Goal: Find specific page/section: Find specific page/section

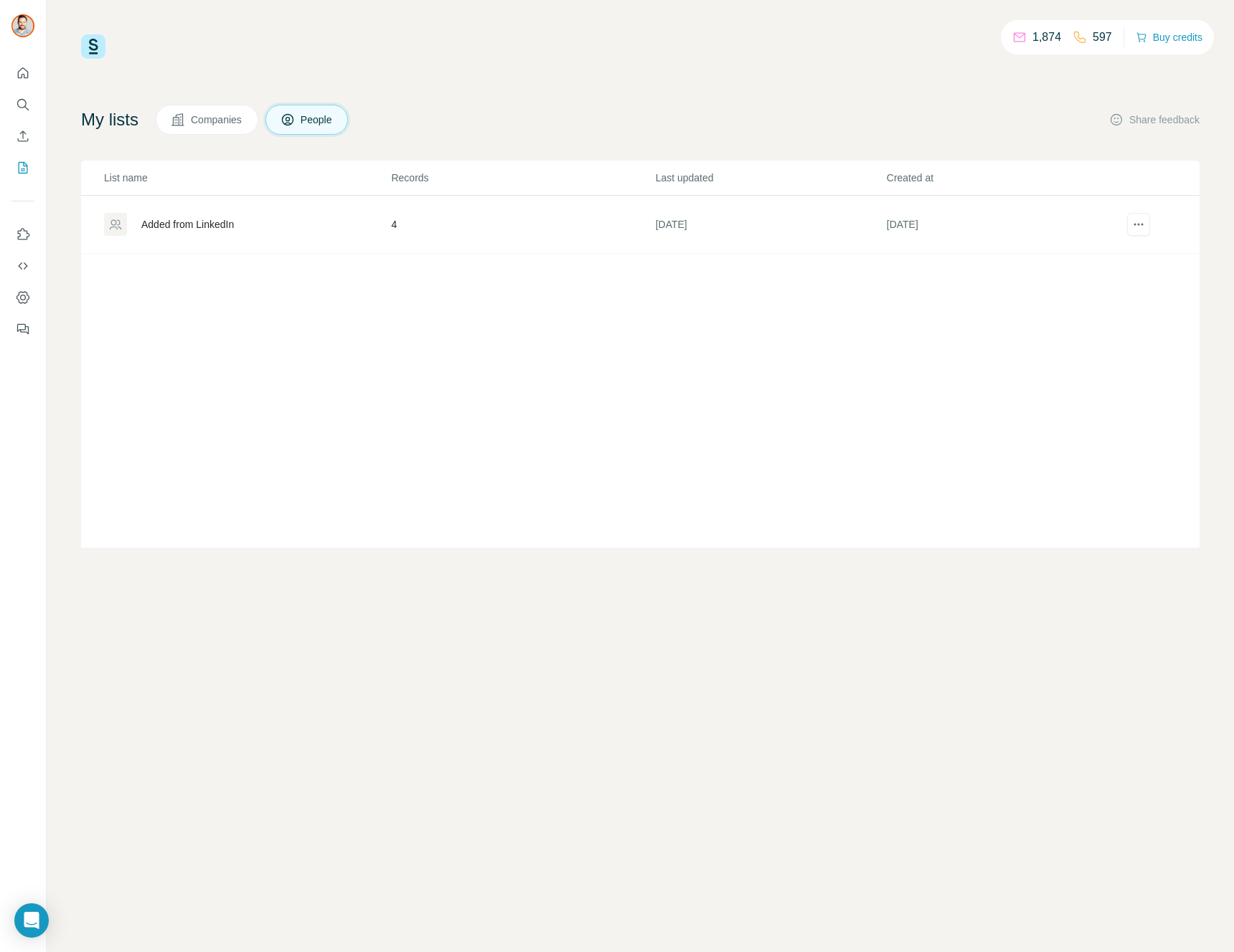
click at [421, 223] on td "4" at bounding box center [522, 224] width 264 height 58
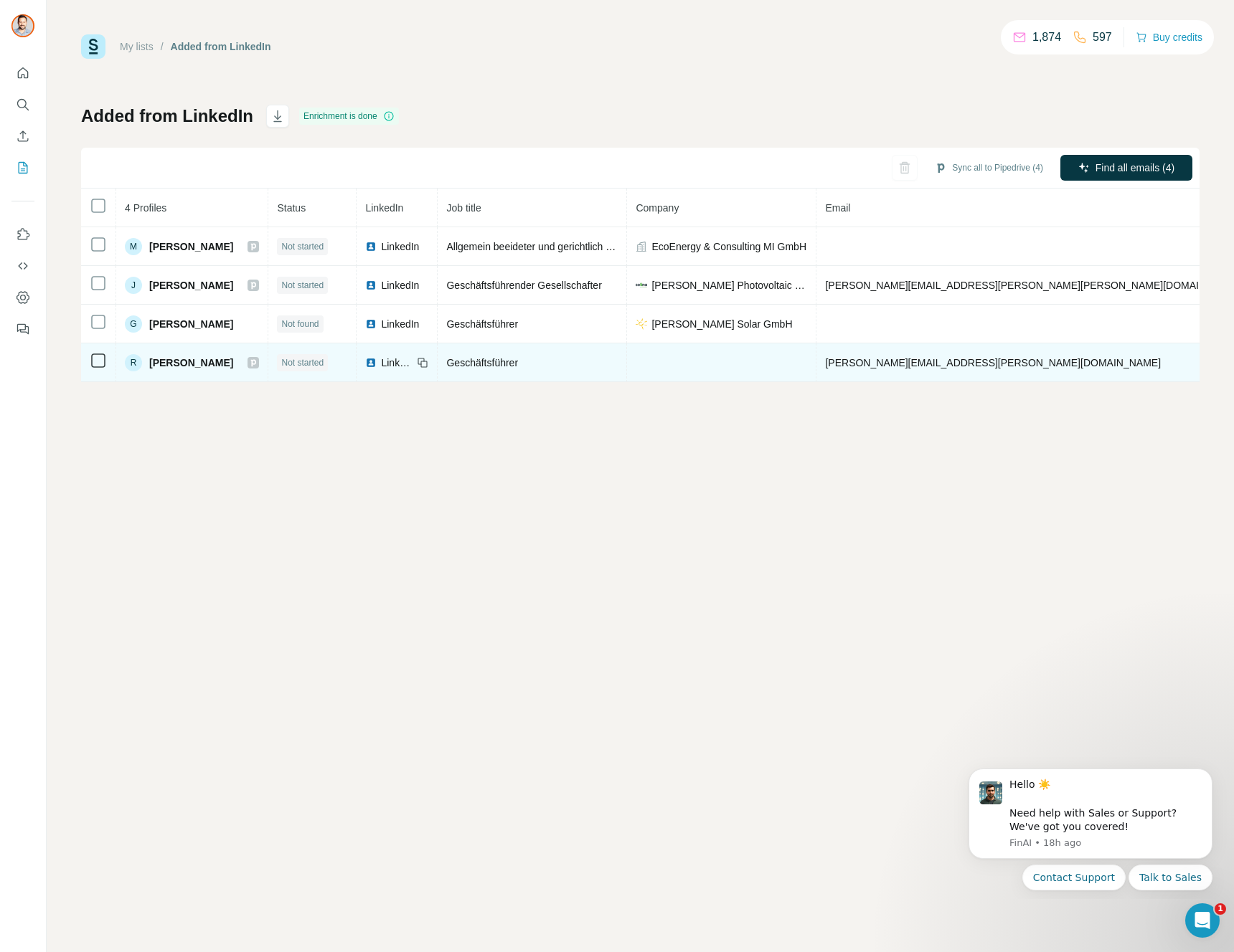
click at [901, 364] on span "[PERSON_NAME][EMAIL_ADDRESS][PERSON_NAME][DOMAIN_NAME]" at bounding box center [992, 363] width 336 height 11
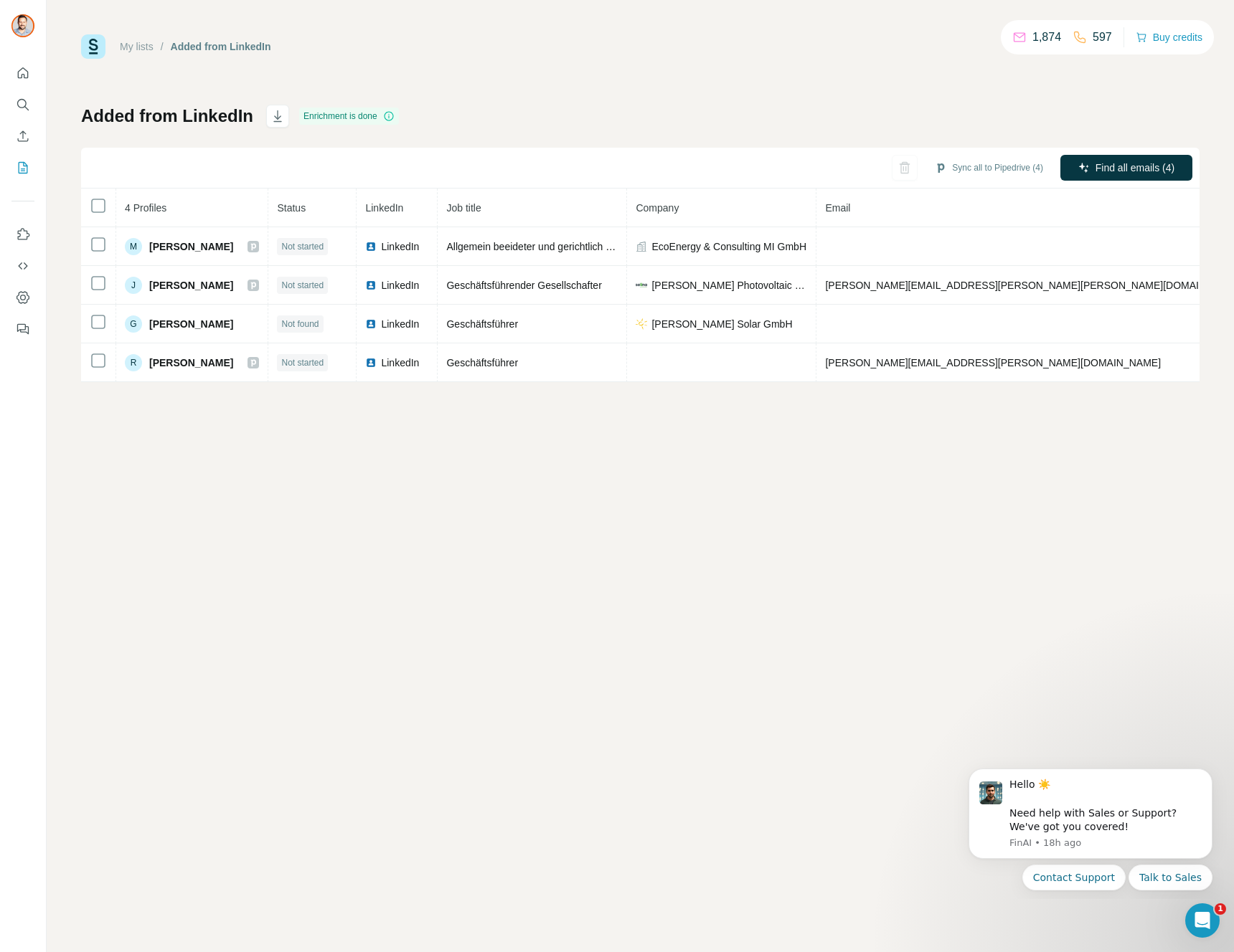
click at [954, 545] on div "My lists / Added from LinkedIn 1,874 597 Buy credits Added from LinkedIn Enrich…" at bounding box center [640, 476] width 1187 height 952
click at [670, 43] on div "My lists / Added from LinkedIn 1,874 597 Buy credits" at bounding box center [640, 47] width 1118 height 25
click at [228, 112] on h1 "Added from LinkedIn" at bounding box center [168, 116] width 173 height 23
click at [228, 112] on h1 "Added from LinkedIn" at bounding box center [168, 116] width 173 height 23
click at [154, 125] on h1 "Added from LinkedIn" at bounding box center [168, 116] width 173 height 23
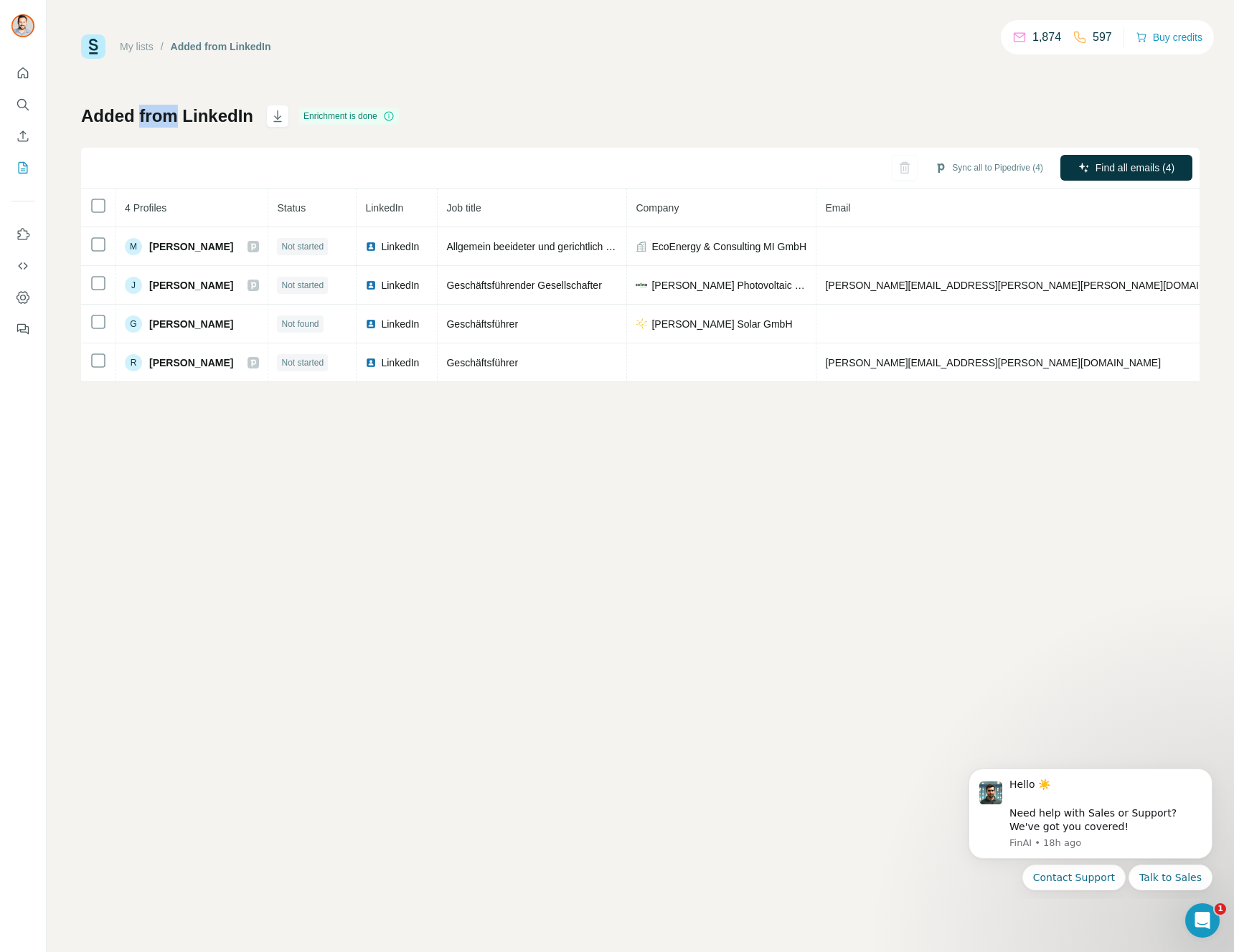
click at [154, 125] on h1 "Added from LinkedIn" at bounding box center [168, 116] width 173 height 23
click at [76, 118] on div "My lists / Added from LinkedIn 1,874 597 Buy credits Added from LinkedIn Enrich…" at bounding box center [640, 476] width 1187 height 952
click at [88, 115] on h1 "Added from LinkedIn" at bounding box center [168, 116] width 173 height 23
